Goal: Task Accomplishment & Management: Manage account settings

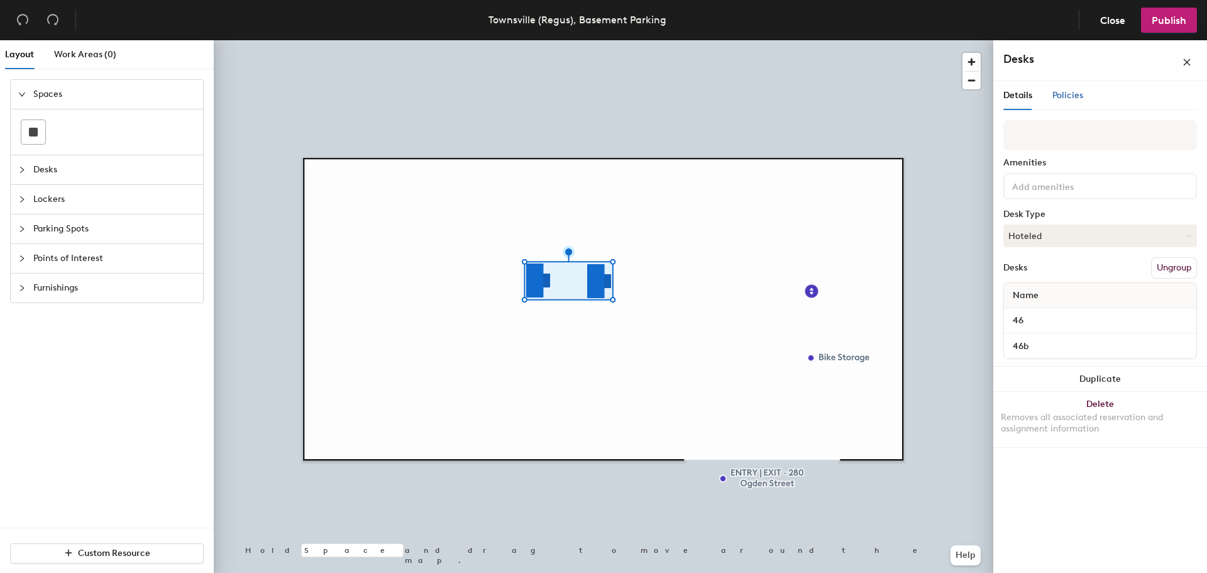
click at [1058, 94] on span "Policies" at bounding box center [1068, 95] width 31 height 11
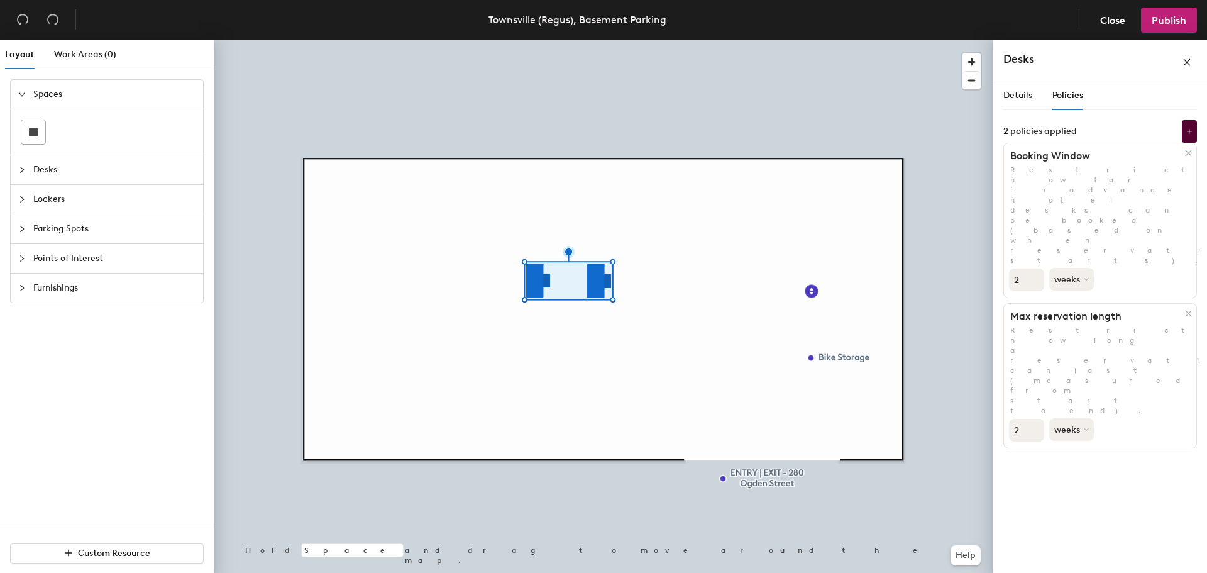
click at [1127, 184] on p "Restrict how far in advance hotel desks can be booked (based on when reservatio…" at bounding box center [1100, 215] width 192 height 101
click at [1125, 165] on p "Restrict how far in advance hotel desks can be booked (based on when reservatio…" at bounding box center [1100, 215] width 192 height 101
click at [1192, 128] on icon at bounding box center [1190, 131] width 6 height 6
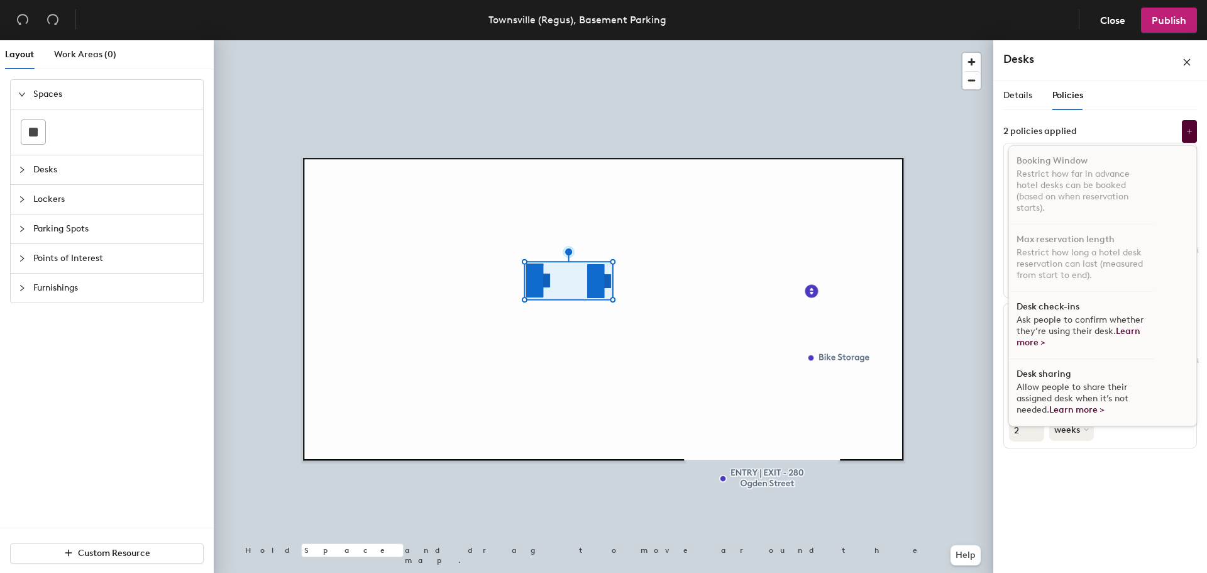
click at [1097, 383] on span "Allow people to share their assigned desk when it’s not needed. Learn more >" at bounding box center [1073, 398] width 112 height 33
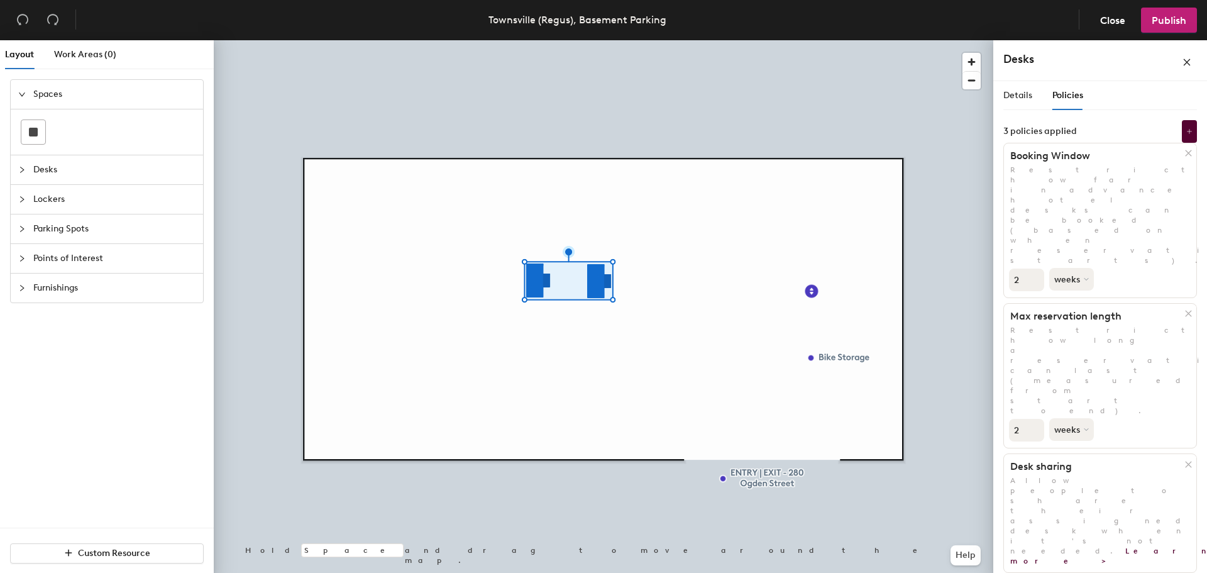
click at [1119, 437] on div "Details Policies Amenities Desk Type Hoteled Desks Ungroup Name 46 46b Duplicat…" at bounding box center [1100, 329] width 214 height 497
click at [1172, 11] on button "Publish" at bounding box center [1169, 20] width 56 height 25
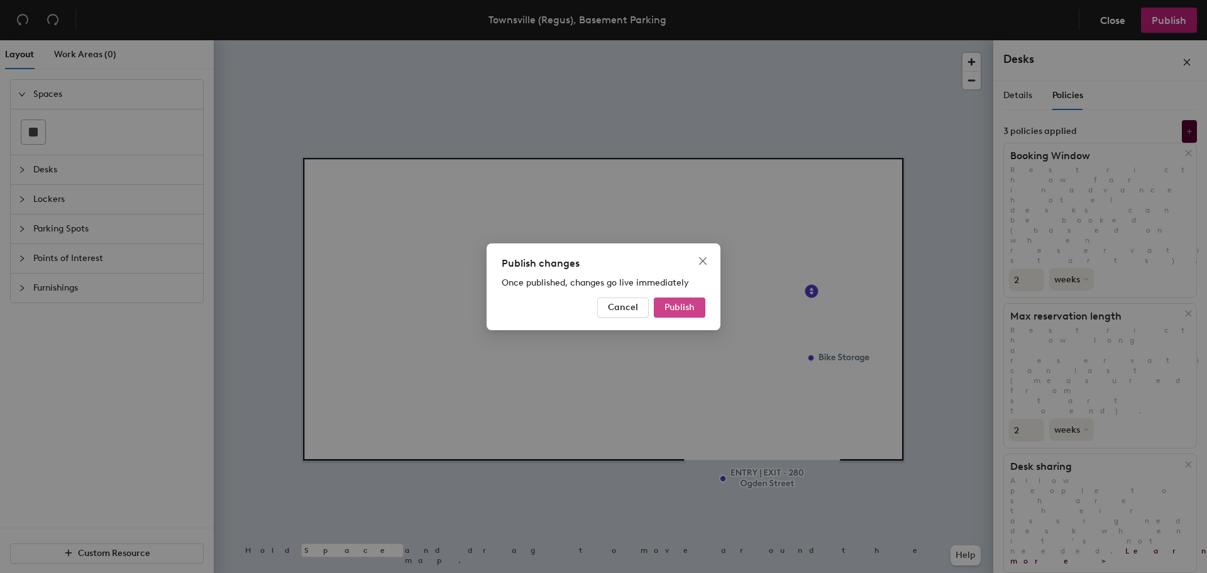
click at [685, 314] on button "Publish" at bounding box center [680, 307] width 52 height 20
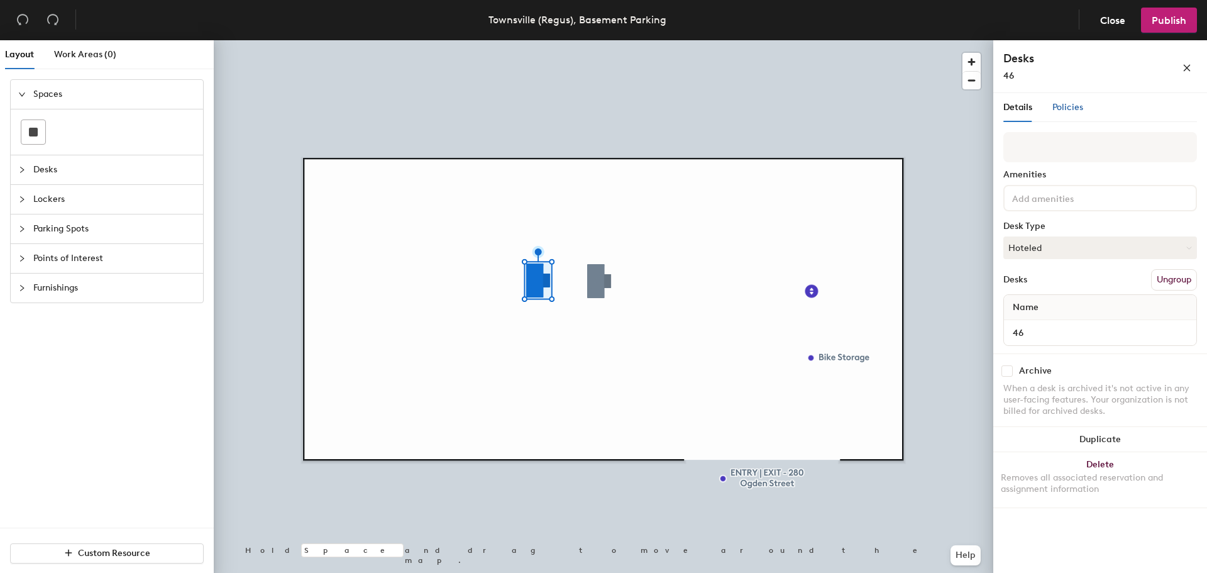
click at [1064, 111] on span "Policies" at bounding box center [1068, 107] width 31 height 11
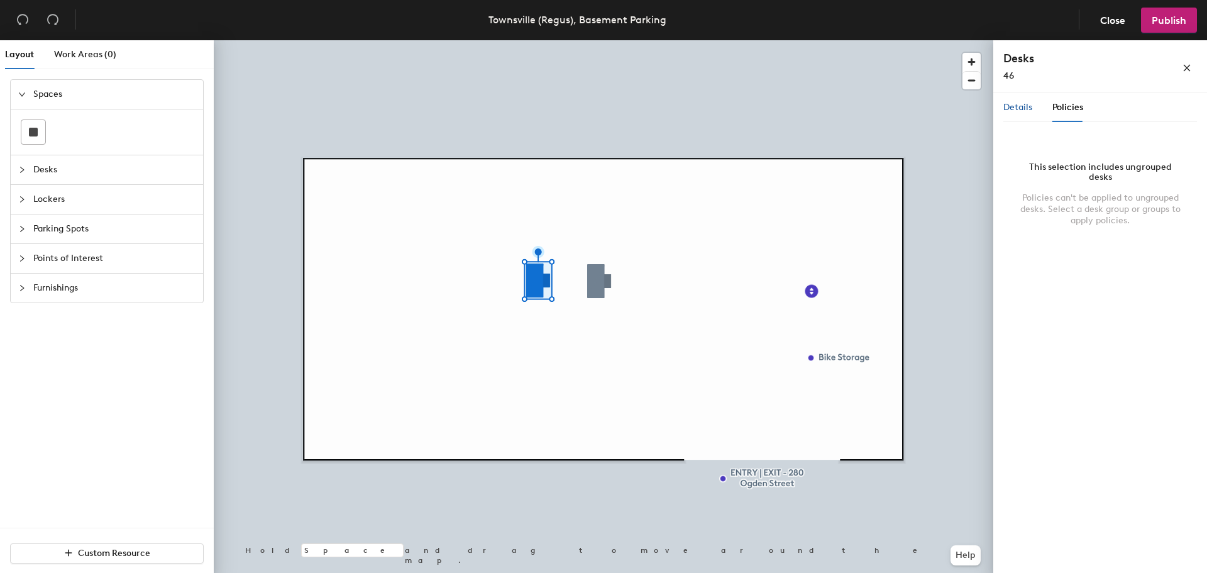
click at [1030, 113] on div "Details" at bounding box center [1018, 108] width 29 height 14
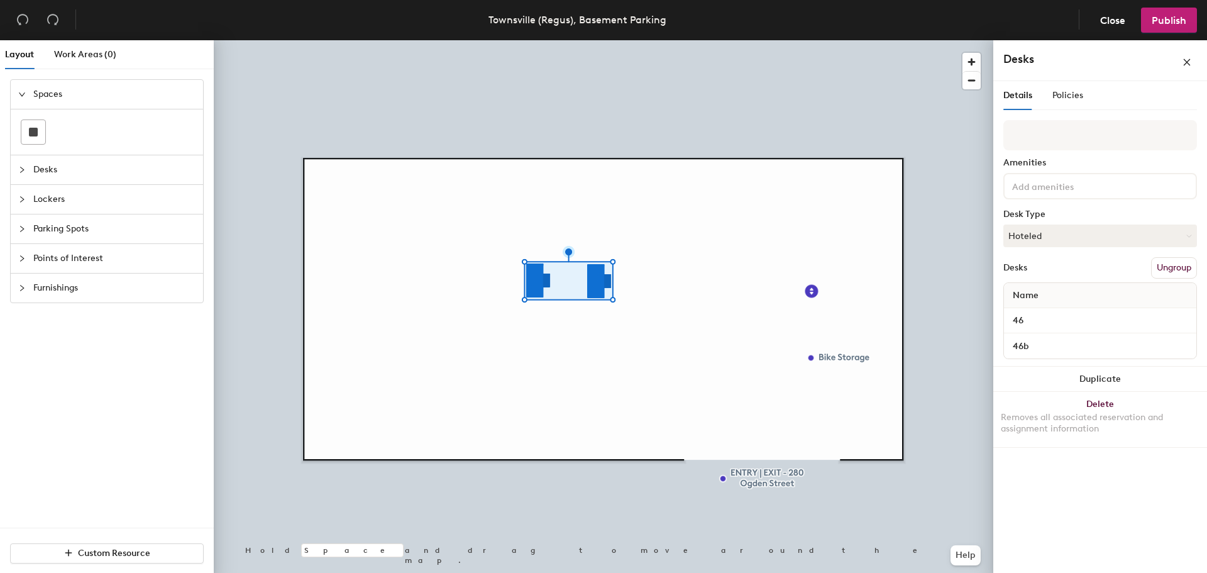
click at [1048, 92] on div "Details Policies" at bounding box center [1044, 95] width 80 height 29
click at [1058, 97] on span "Policies" at bounding box center [1068, 95] width 31 height 11
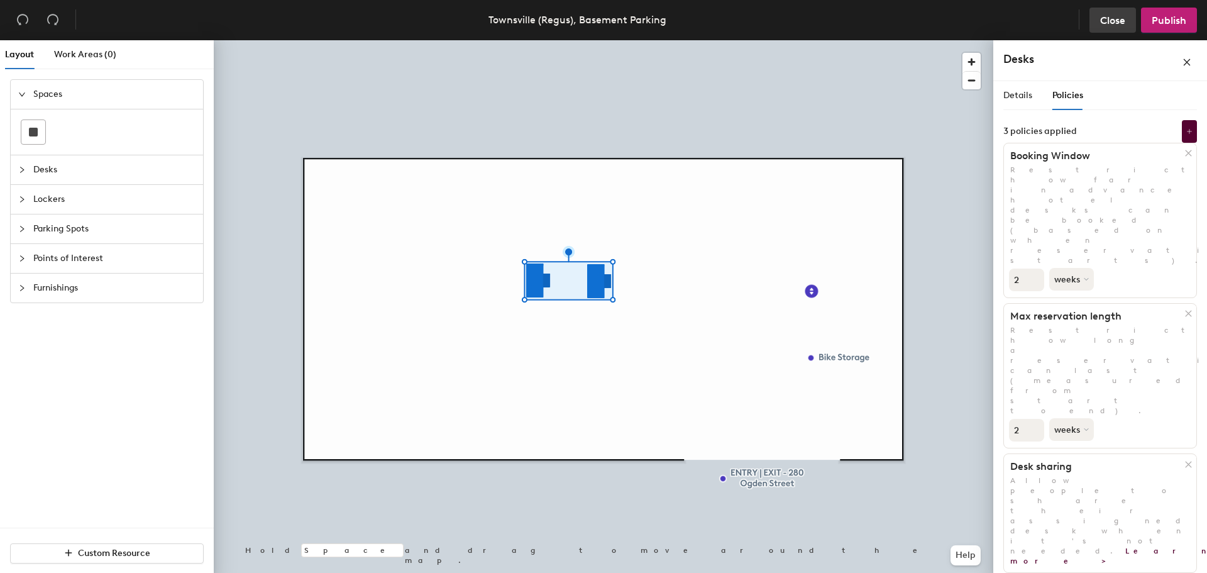
click at [1120, 22] on span "Close" at bounding box center [1112, 20] width 25 height 12
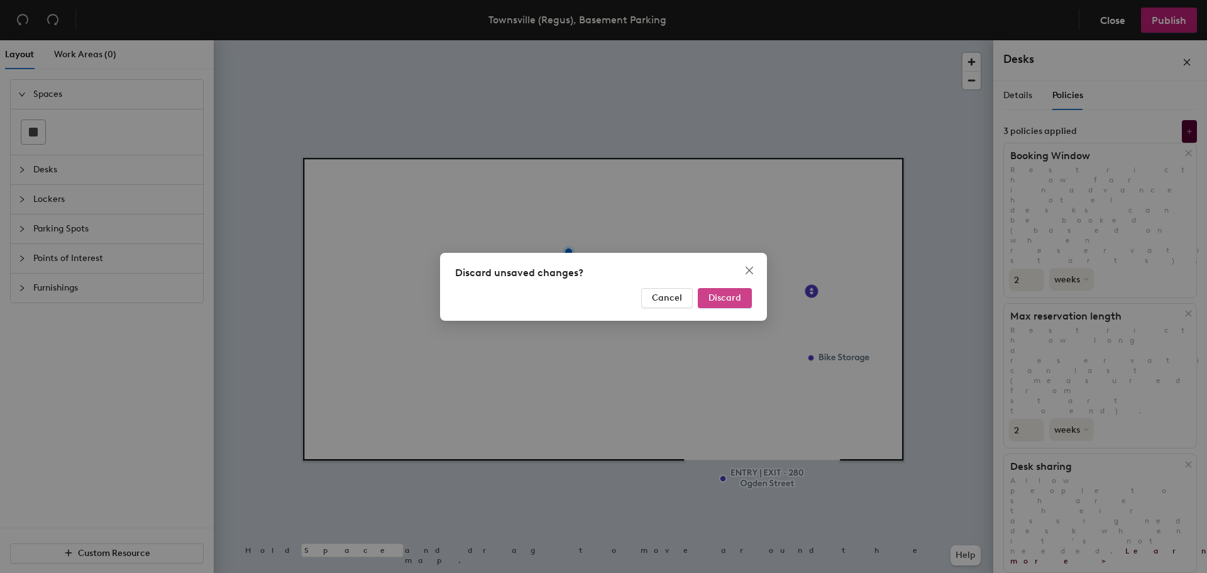
click at [716, 294] on span "Discard" at bounding box center [725, 297] width 33 height 11
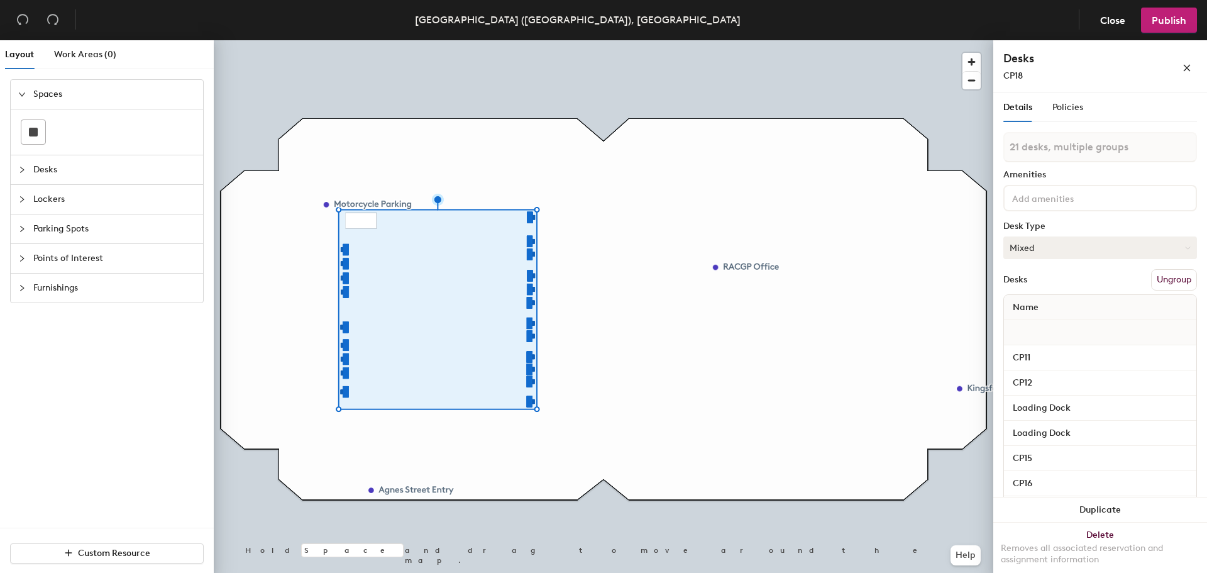
click at [1133, 250] on button "Mixed" at bounding box center [1101, 247] width 194 height 23
click at [1066, 107] on span "Policies" at bounding box center [1068, 107] width 31 height 11
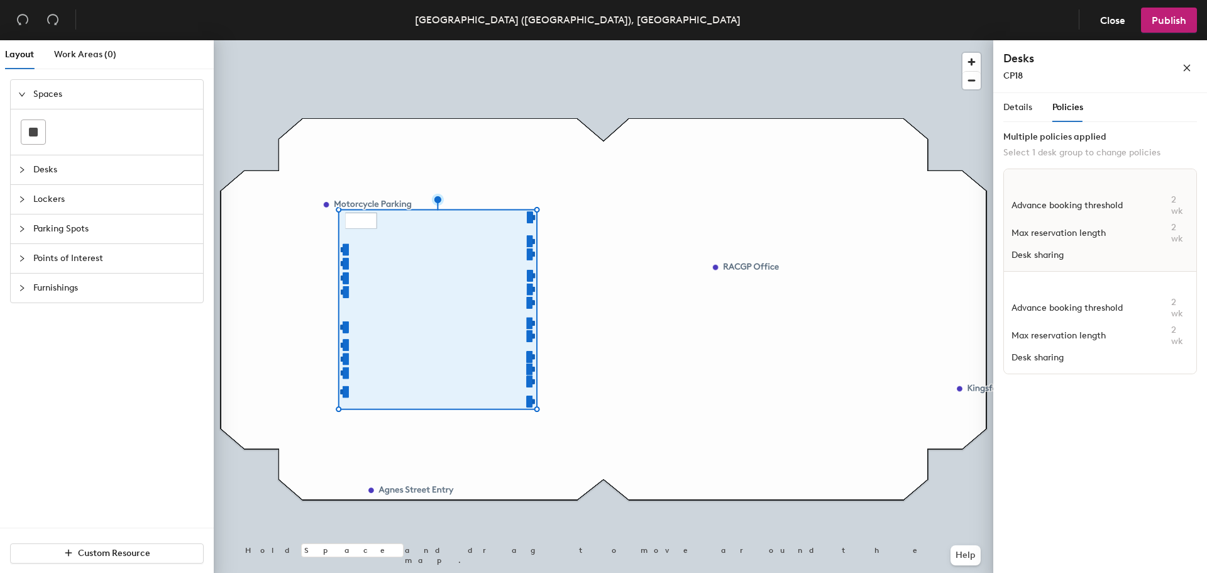
click at [1064, 244] on div "Max reservation length 2 wk" at bounding box center [1100, 233] width 177 height 23
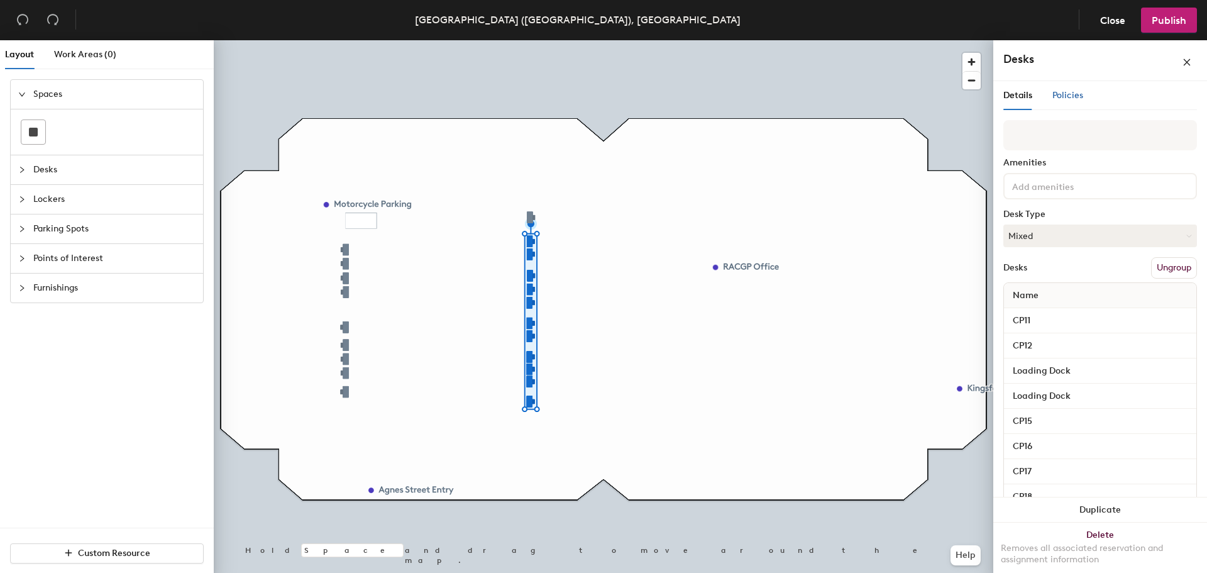
click at [1064, 93] on span "Policies" at bounding box center [1068, 95] width 31 height 11
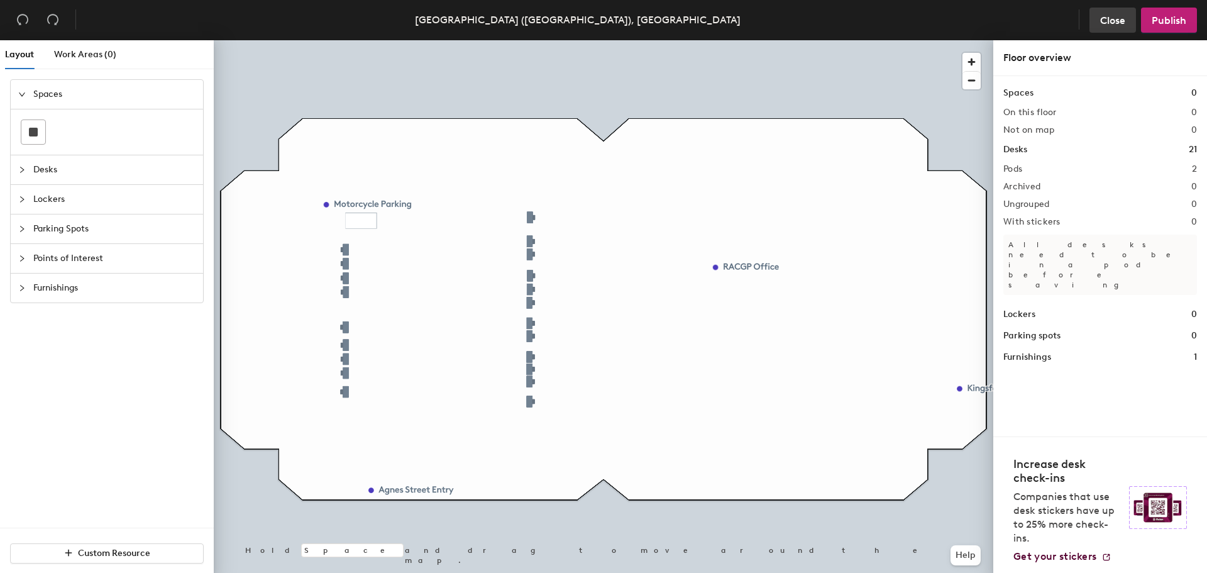
click at [1109, 14] on span "Close" at bounding box center [1112, 20] width 25 height 12
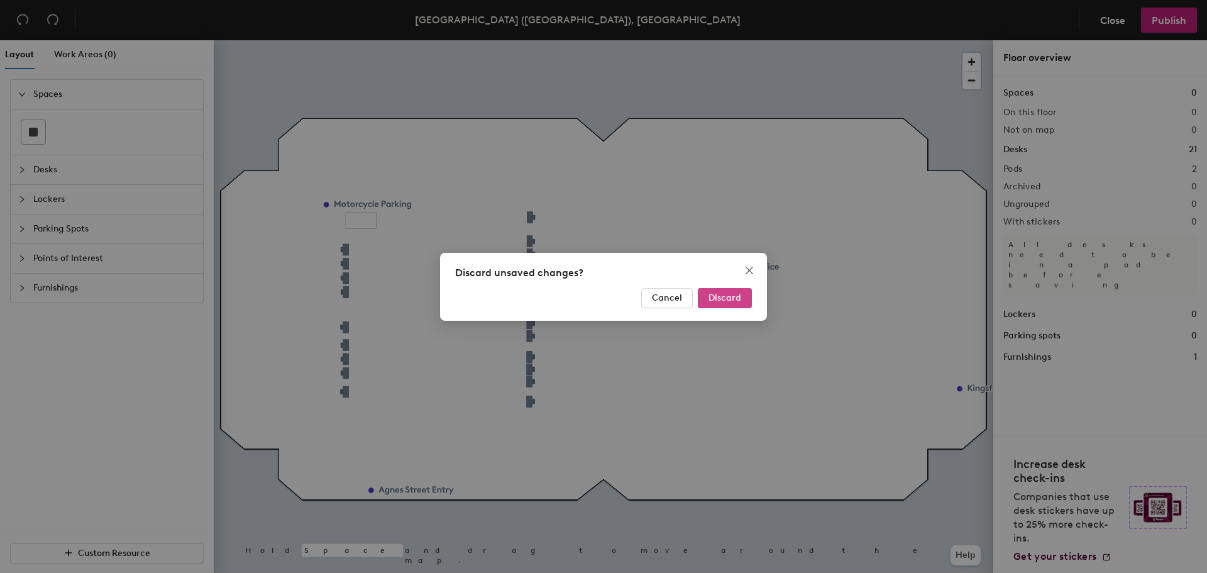
click at [715, 295] on span "Discard" at bounding box center [725, 297] width 33 height 11
